Goal: Information Seeking & Learning: Compare options

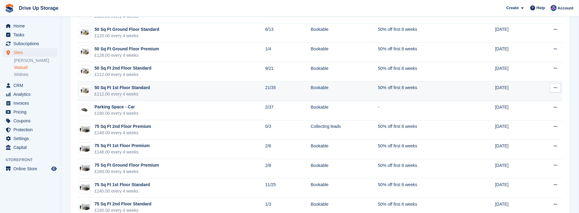
scroll to position [223, 0]
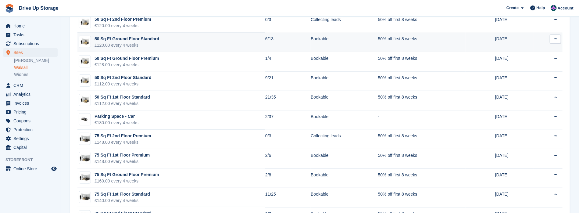
click at [150, 43] on div "£120.00 every 4 weeks" at bounding box center [126, 45] width 65 height 6
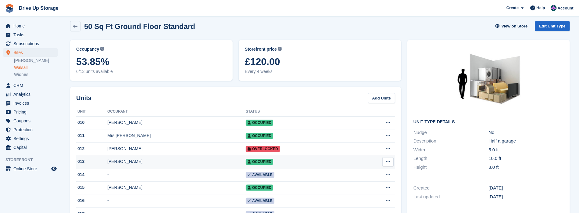
scroll to position [20, 0]
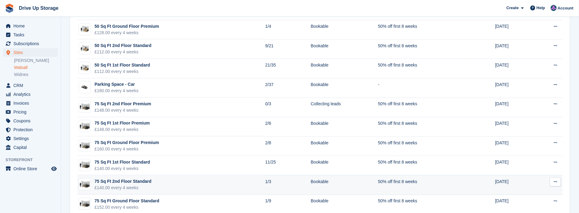
scroll to position [264, 0]
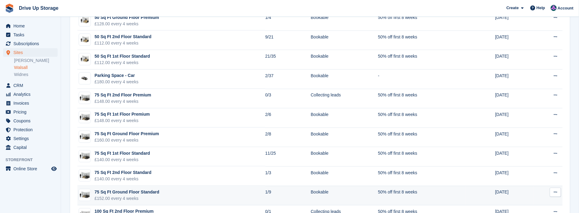
click at [153, 191] on div "75 Sq Ft Ground Floor Standard" at bounding box center [126, 192] width 65 height 6
